Goal: Task Accomplishment & Management: Complete application form

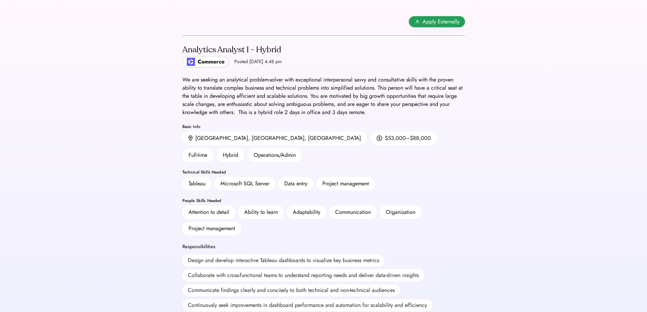
click at [435, 24] on span "Apply Externally" at bounding box center [440, 22] width 37 height 8
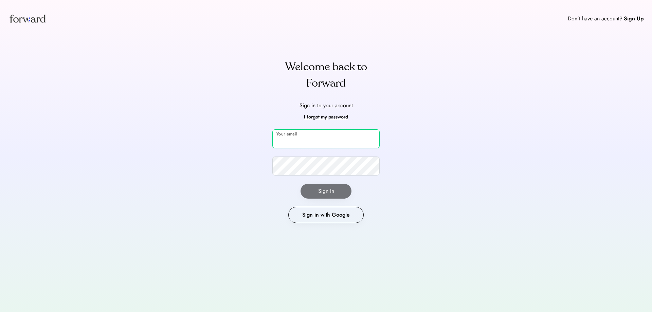
click at [357, 136] on input "email" at bounding box center [325, 138] width 107 height 19
click at [433, 134] on div "Don't have an account? Sign Up Welcome back to Forward Sign in to your account …" at bounding box center [326, 156] width 652 height 312
click at [314, 211] on button "Sign in with Google" at bounding box center [325, 215] width 75 height 16
click at [337, 147] on input "email" at bounding box center [325, 138] width 107 height 19
click at [406, 128] on div "Don't have an account? Sign Up Welcome back to Forward Sign in to your account …" at bounding box center [326, 156] width 652 height 312
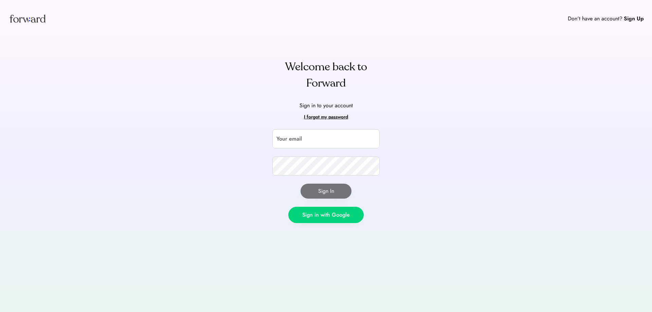
click at [333, 215] on button "Sign in with Google" at bounding box center [325, 215] width 75 height 16
click at [313, 136] on input "email" at bounding box center [325, 138] width 107 height 19
type input "*"
click at [313, 136] on input "email" at bounding box center [325, 138] width 107 height 19
type input "**********"
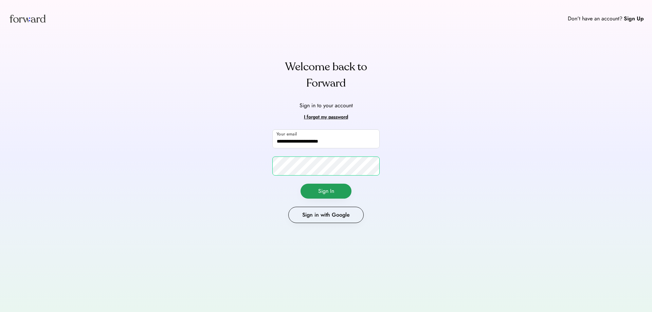
click at [331, 187] on button "Sign In" at bounding box center [326, 191] width 51 height 15
click at [628, 20] on div "Sign Up" at bounding box center [634, 19] width 20 height 8
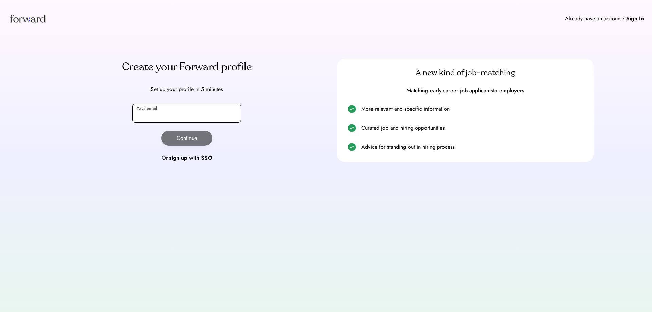
click at [194, 119] on input "email" at bounding box center [186, 113] width 109 height 19
type input "**********"
click at [197, 137] on button "Continue" at bounding box center [186, 138] width 51 height 15
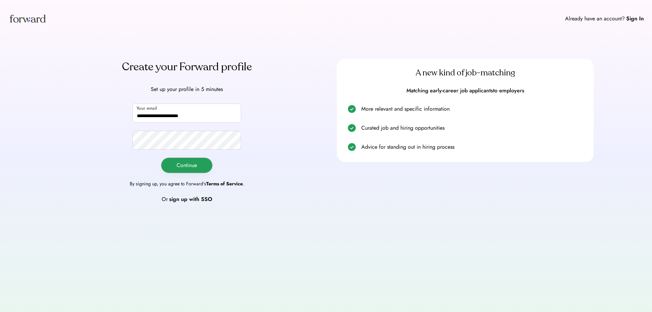
click at [204, 168] on button "Continue" at bounding box center [186, 165] width 51 height 15
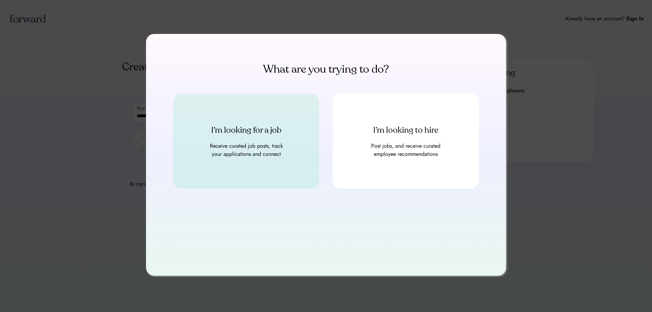
click at [269, 131] on div "I’m looking for a job" at bounding box center [246, 130] width 130 height 11
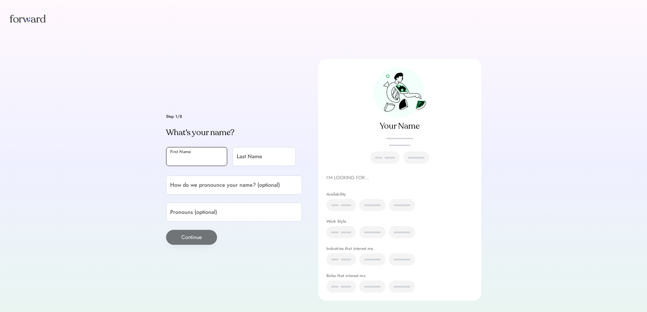
click at [223, 161] on input "input" at bounding box center [196, 156] width 61 height 19
type input "**********"
type input "******"
type input "**********"
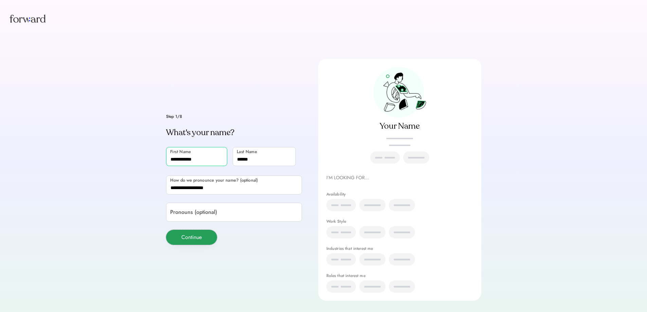
click at [206, 236] on button "Continue" at bounding box center [191, 237] width 51 height 15
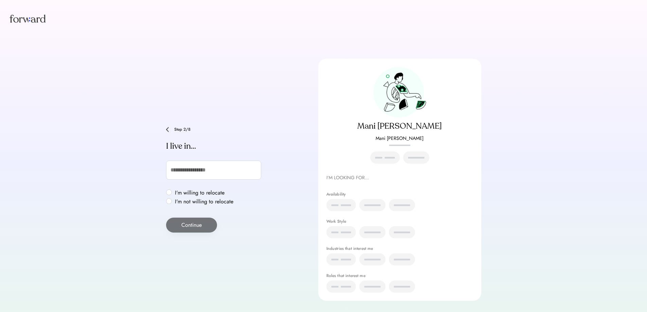
click at [173, 194] on label "I'm willing to relocate" at bounding box center [204, 192] width 62 height 5
click at [180, 223] on button "Continue" at bounding box center [191, 225] width 51 height 15
type input "***"
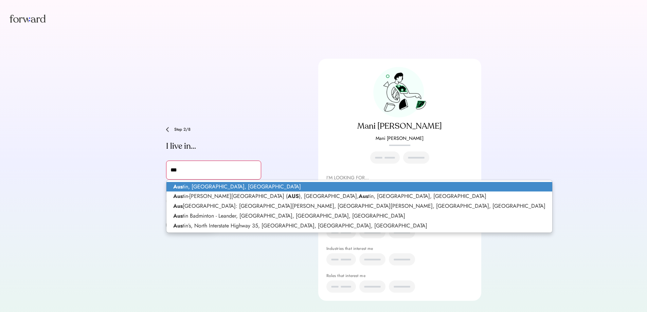
type input "**********"
type input "******"
click at [190, 183] on p "Austin , TX, USA" at bounding box center [358, 187] width 384 height 10
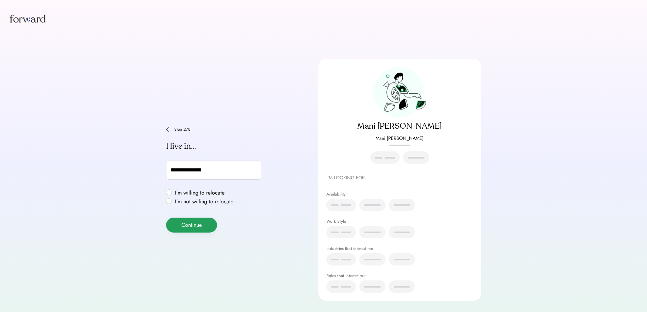
type input "**********"
click at [191, 230] on button "Continue" at bounding box center [191, 225] width 51 height 15
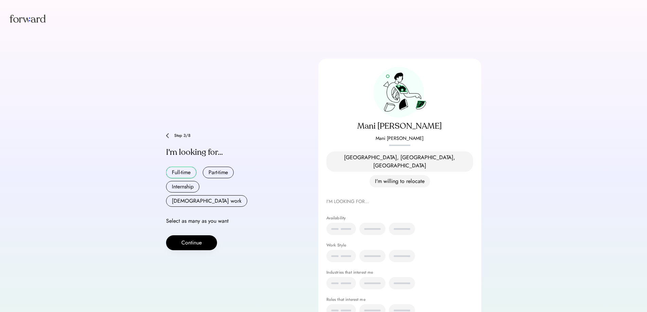
click at [186, 169] on button "Full-time" at bounding box center [181, 173] width 30 height 12
click at [222, 195] on button "Contract work" at bounding box center [206, 201] width 81 height 12
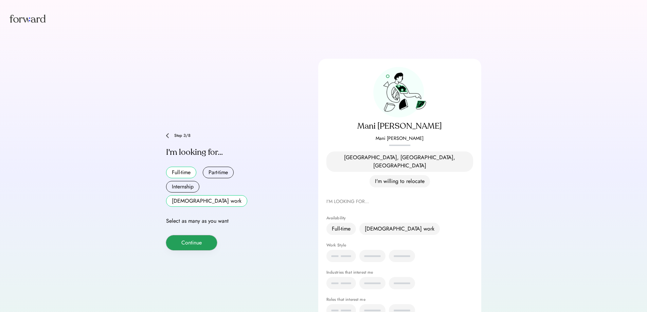
click at [183, 235] on button "Continue" at bounding box center [191, 242] width 51 height 15
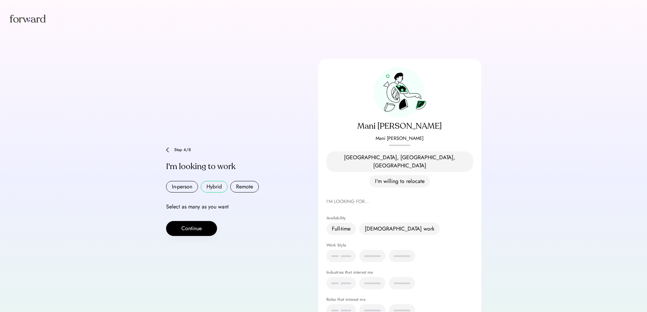
click at [225, 181] on button "Hybrid" at bounding box center [214, 187] width 27 height 12
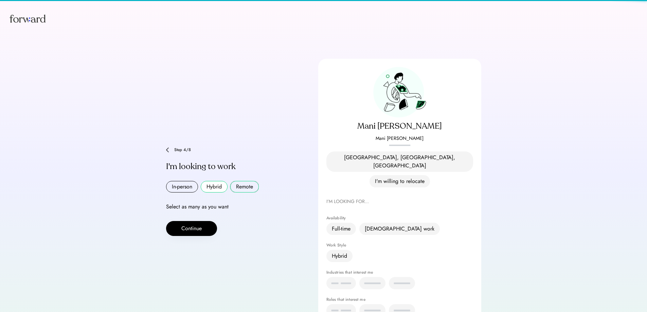
click at [239, 181] on button "Remote" at bounding box center [244, 187] width 29 height 12
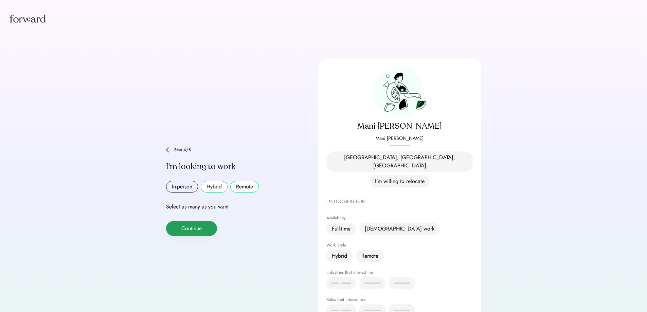
click at [201, 221] on button "Continue" at bounding box center [191, 228] width 51 height 15
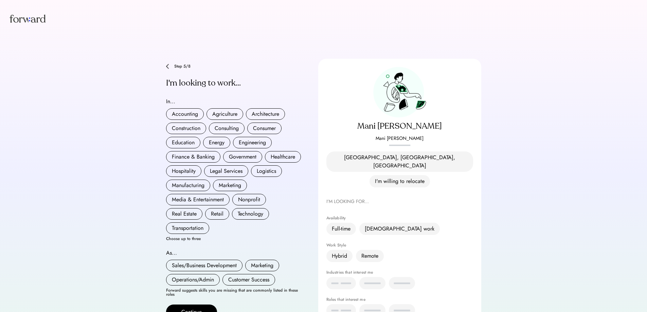
scroll to position [30, 0]
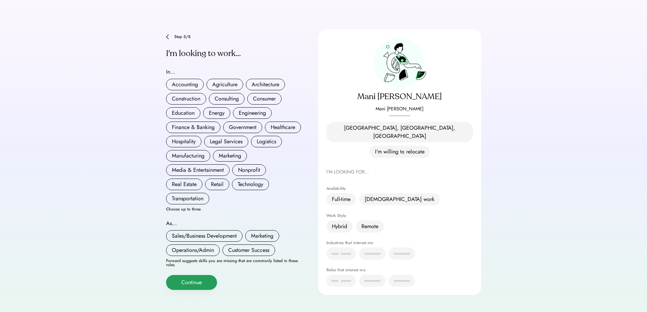
click at [199, 280] on button "Continue" at bounding box center [191, 282] width 51 height 15
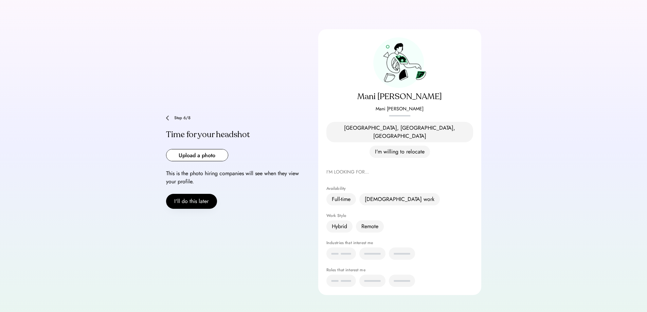
scroll to position [16, 0]
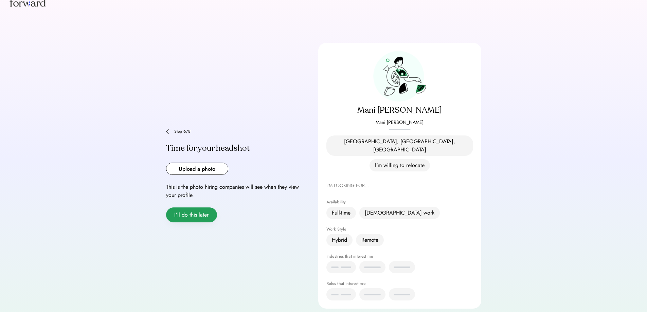
click at [195, 208] on button "I'll do this later" at bounding box center [191, 215] width 51 height 15
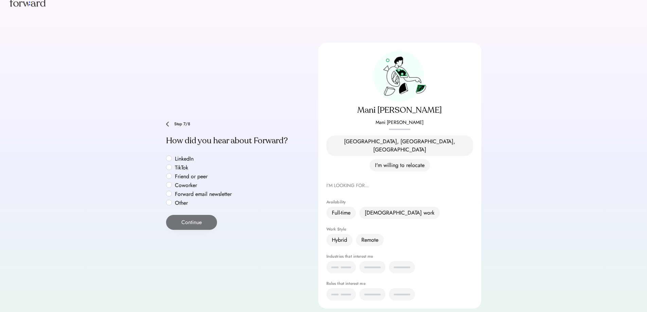
click at [173, 200] on label "Other" at bounding box center [203, 202] width 61 height 5
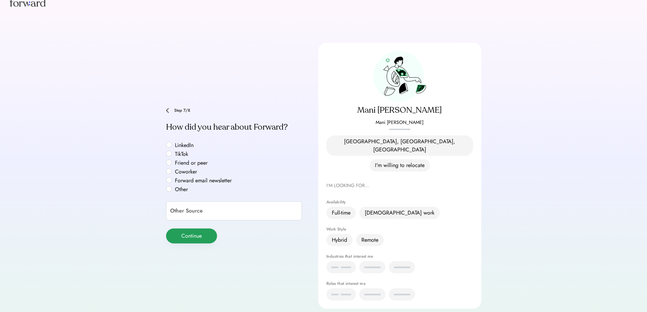
click at [179, 229] on button "Continue" at bounding box center [191, 236] width 51 height 15
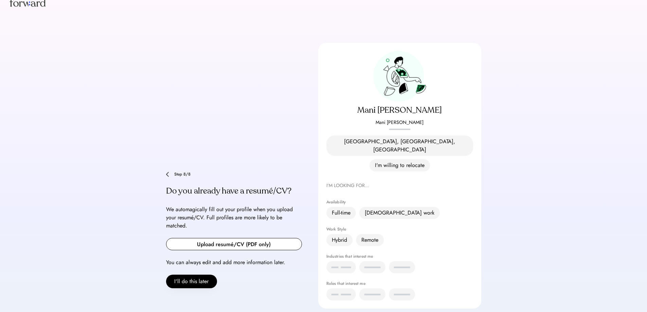
click at [185, 238] on input "file" at bounding box center [233, 244] width 135 height 12
type input "**********"
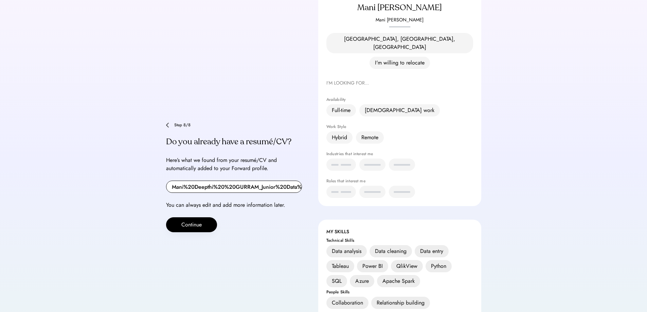
scroll to position [136, 0]
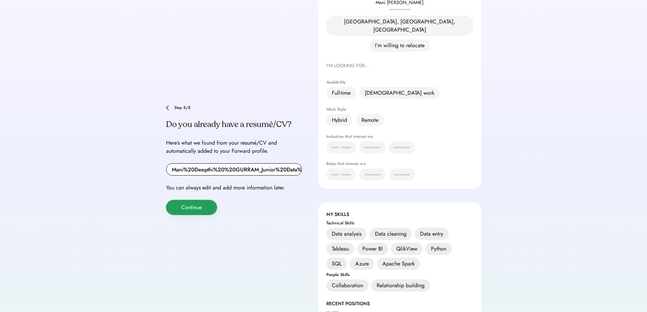
click at [203, 200] on button "Continue" at bounding box center [191, 207] width 51 height 15
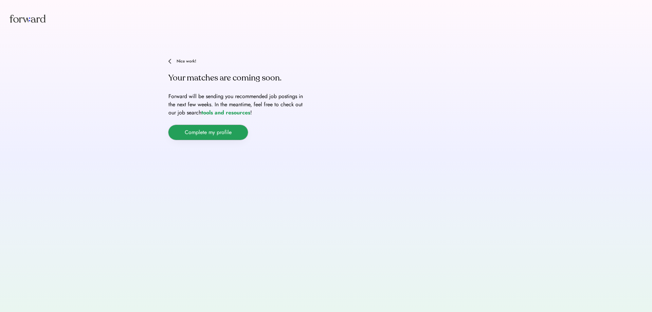
click at [224, 132] on button "Complete my profile" at bounding box center [207, 132] width 79 height 15
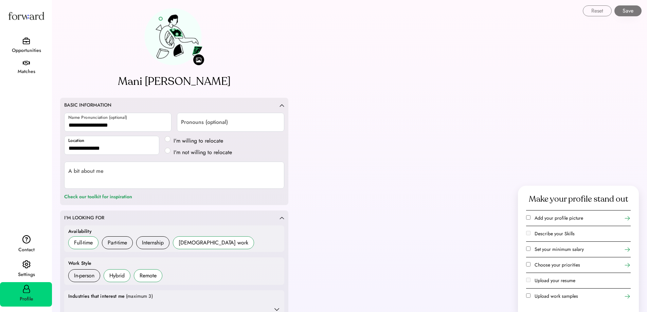
click at [35, 45] on div "Opportunities" at bounding box center [26, 50] width 51 height 12
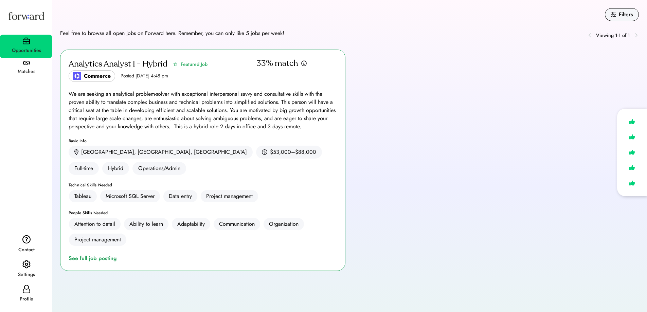
click at [33, 71] on div "Matches" at bounding box center [26, 72] width 51 height 8
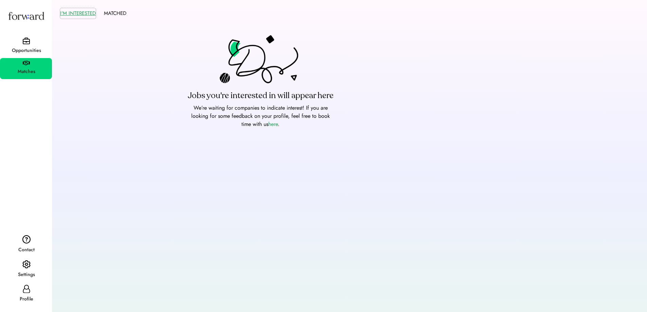
click at [75, 10] on button "I'M INTERESTED" at bounding box center [78, 13] width 36 height 11
click at [17, 41] on div "Opportunities" at bounding box center [26, 46] width 52 height 23
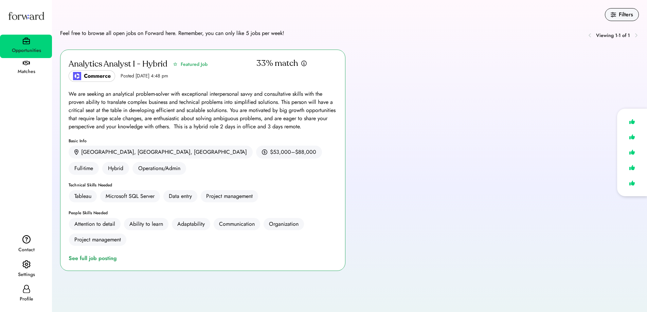
click at [24, 298] on div "Profile" at bounding box center [26, 299] width 51 height 8
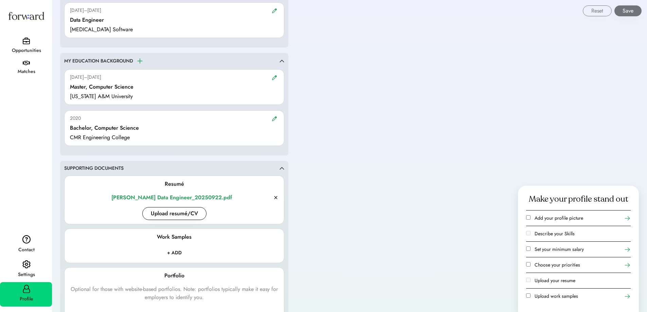
scroll to position [713, 0]
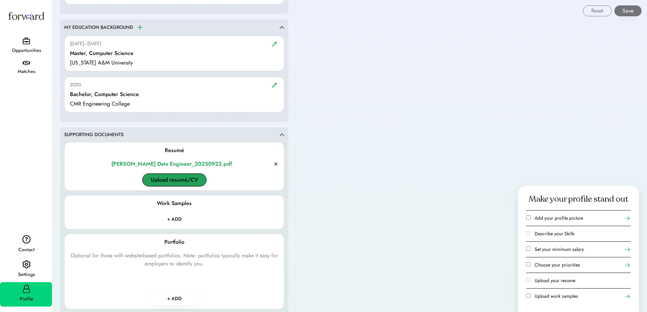
click at [172, 177] on button "Upload resumé/CV" at bounding box center [174, 180] width 64 height 13
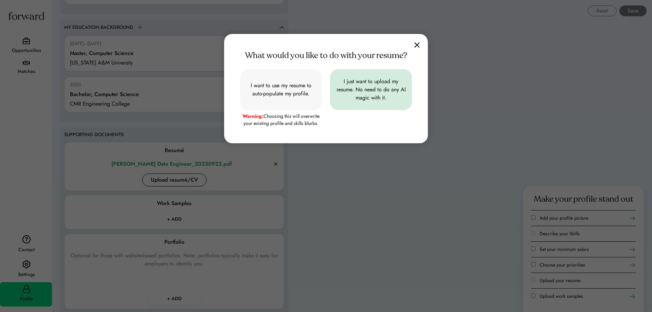
click at [355, 92] on input "file" at bounding box center [371, 89] width 82 height 41
type input "**********"
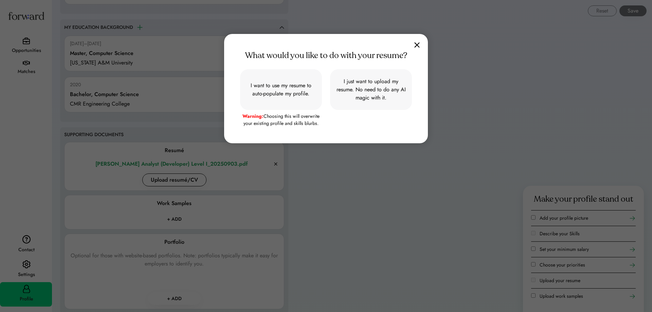
click at [418, 44] on img at bounding box center [416, 45] width 5 height 6
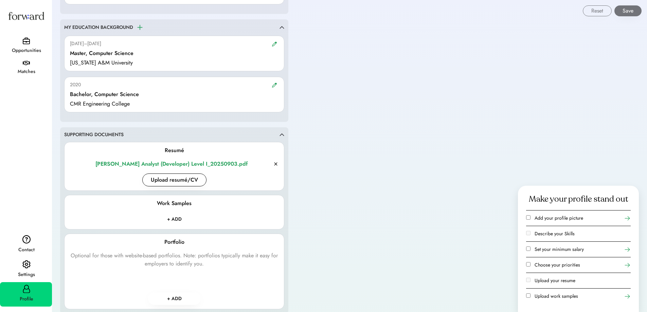
scroll to position [509, 0]
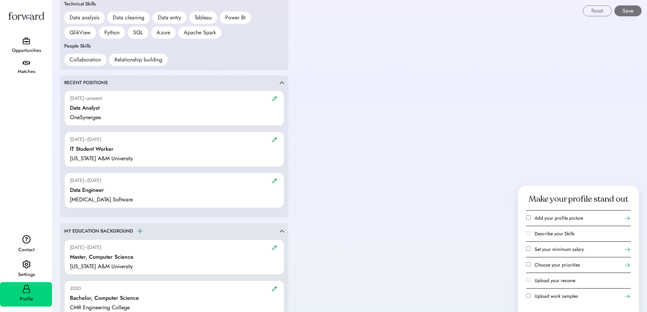
click at [20, 47] on div "Opportunities" at bounding box center [26, 51] width 51 height 8
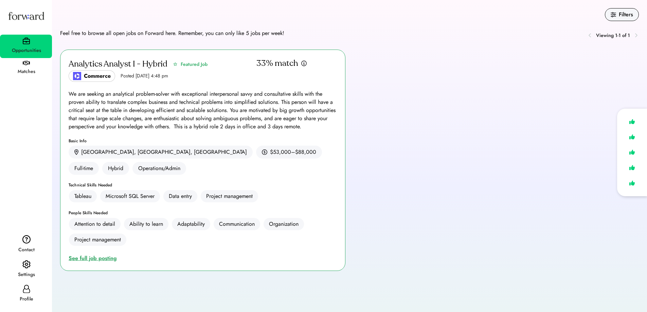
click at [106, 254] on div "See full job posting" at bounding box center [94, 258] width 51 height 8
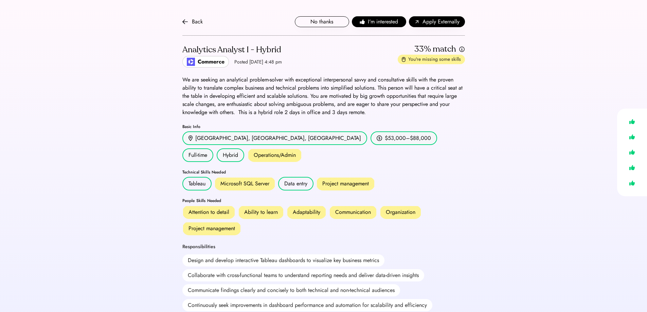
click at [184, 16] on div "Back No thanks I'm interested Apply Externally" at bounding box center [323, 22] width 283 height 28
click at [184, 26] on div "Back No thanks I'm interested Apply Externally" at bounding box center [323, 22] width 283 height 28
click at [184, 24] on img at bounding box center [184, 21] width 5 height 5
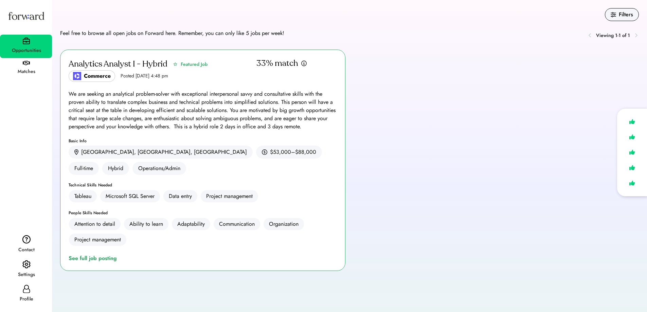
click at [31, 63] on div "Matches" at bounding box center [26, 68] width 52 height 21
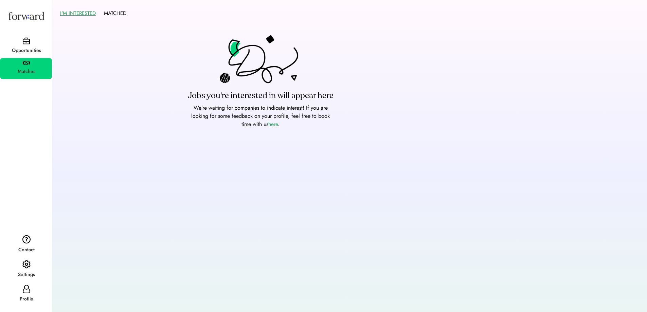
click at [31, 47] on div "Opportunities" at bounding box center [26, 51] width 51 height 8
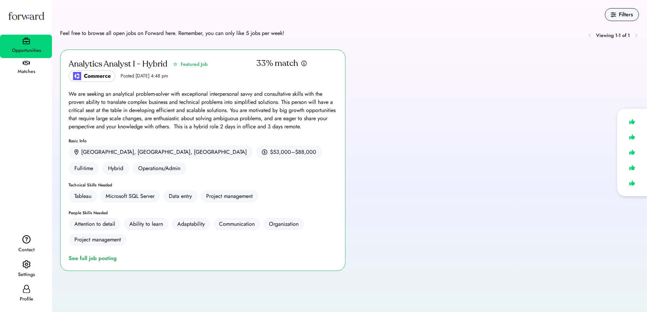
click at [20, 19] on img at bounding box center [26, 15] width 39 height 21
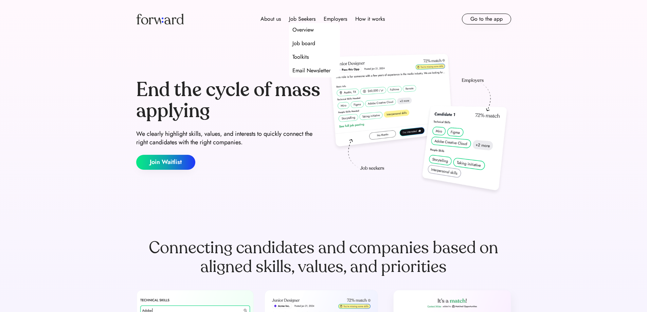
click at [303, 39] on div "Job board" at bounding box center [314, 44] width 51 height 14
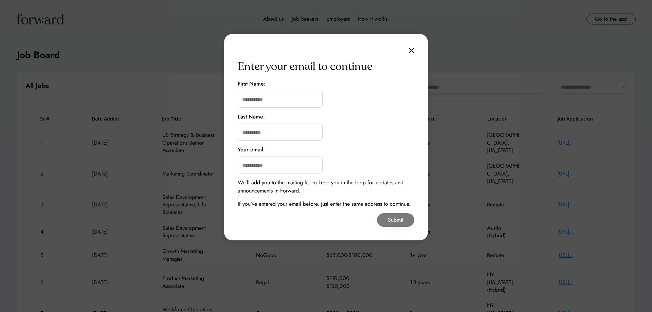
click at [413, 47] on div "Enter your email to continue First Name: Last Name: Your email: We’ll add you t…" at bounding box center [326, 137] width 204 height 206
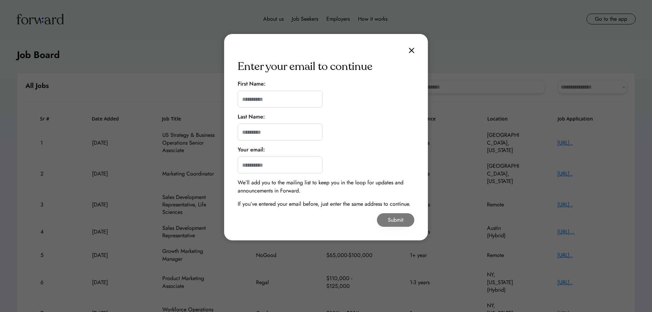
click at [411, 52] on img at bounding box center [411, 51] width 5 height 6
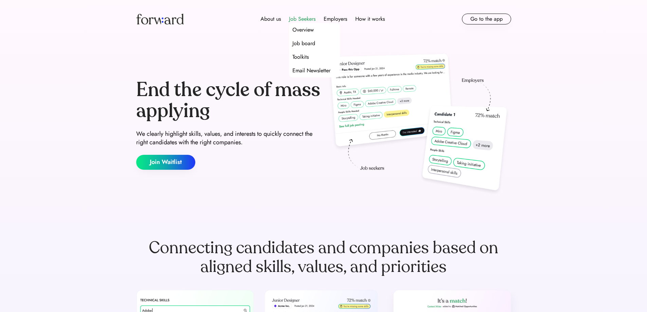
click at [306, 20] on div "Job Seekers" at bounding box center [302, 19] width 26 height 8
click at [306, 42] on div "Job board" at bounding box center [303, 43] width 23 height 8
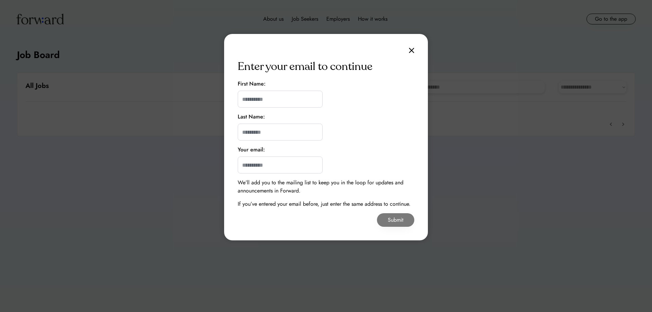
click at [413, 50] on img at bounding box center [411, 51] width 5 height 6
